Goal: Find specific page/section

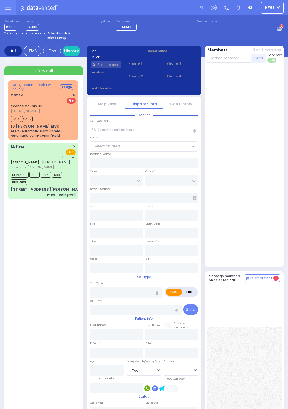
select select "Year"
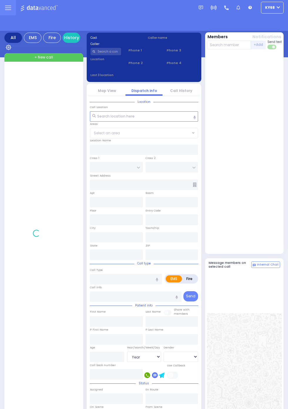
select select "Year"
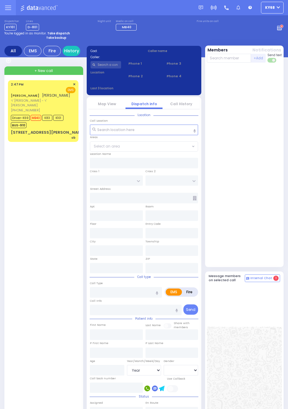
click at [110, 64] on input "text" at bounding box center [105, 64] width 31 height 7
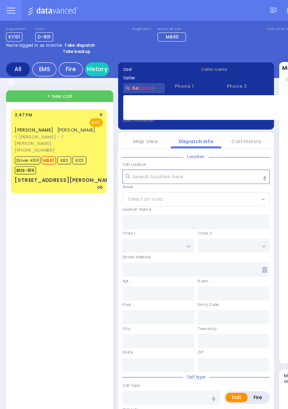
type input "6"
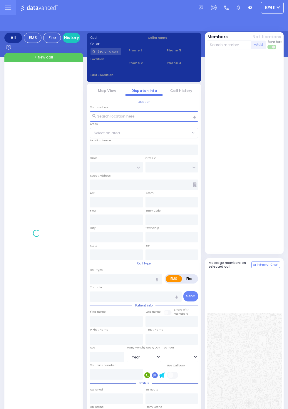
select select "Year"
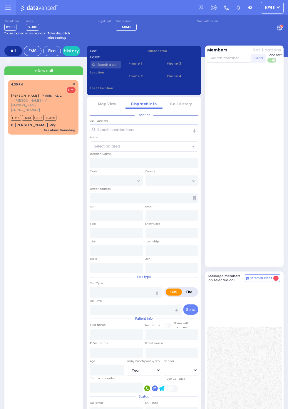
click at [110, 64] on input "text" at bounding box center [105, 64] width 31 height 7
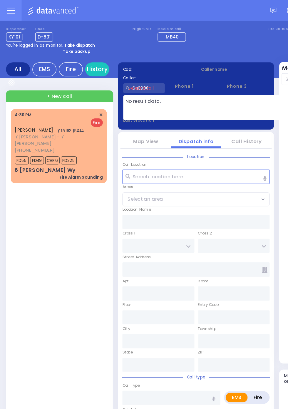
type input "646908"
click at [59, 177] on div "BENZION SCHWARTZ בנציון שווארץ ר' זלמן לייב - ר' יעקב מיטעלמאן (845) 214-7580 4…" at bounding box center [44, 287] width 73 height 414
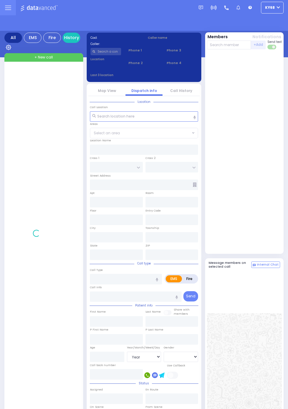
select select "Year"
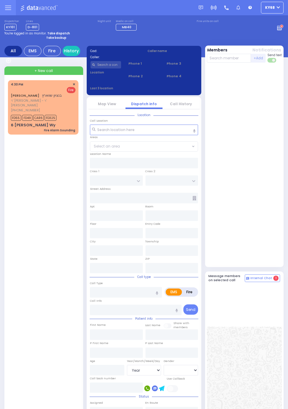
click at [277, 32] on div "You're logged in as monitor. Take dispatch" at bounding box center [143, 33] width 279 height 4
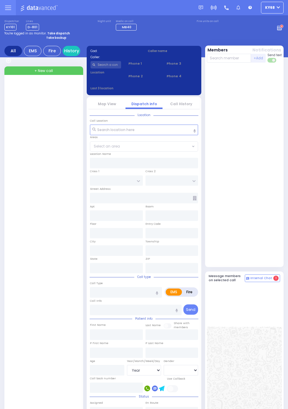
select select "Year"
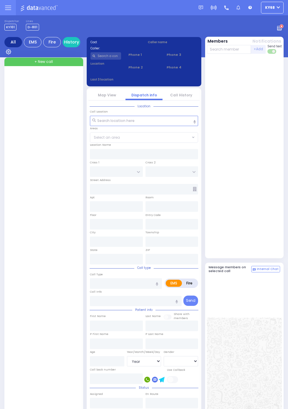
select select "Year"
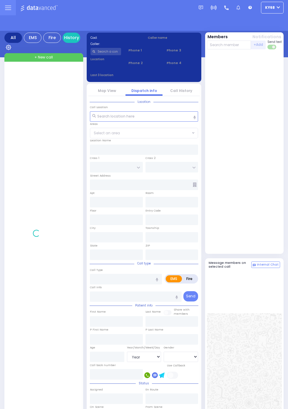
select select "Year"
